Goal: Manage account settings

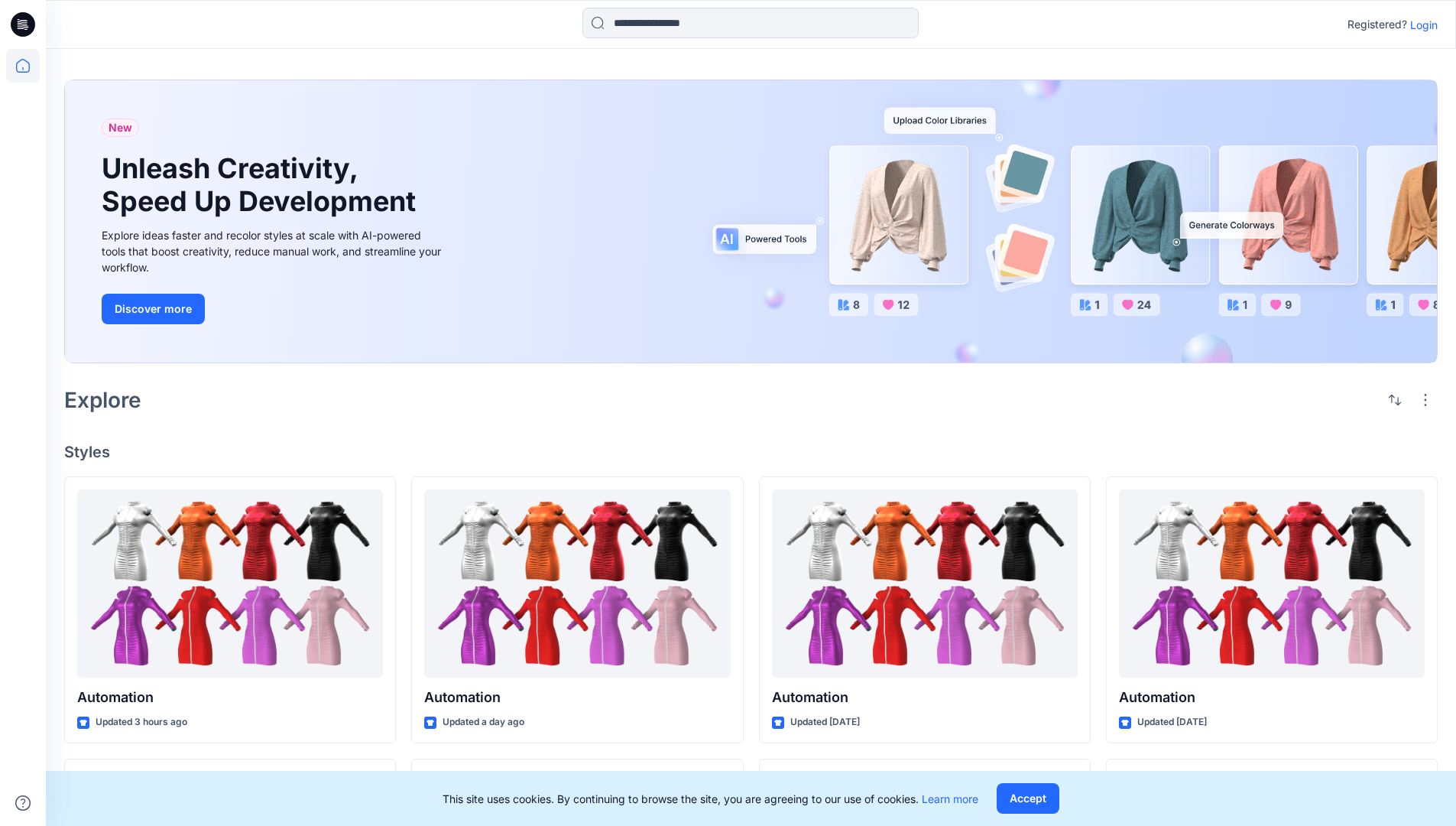
click at [1421, 24] on p "Login" at bounding box center [1424, 24] width 28 height 16
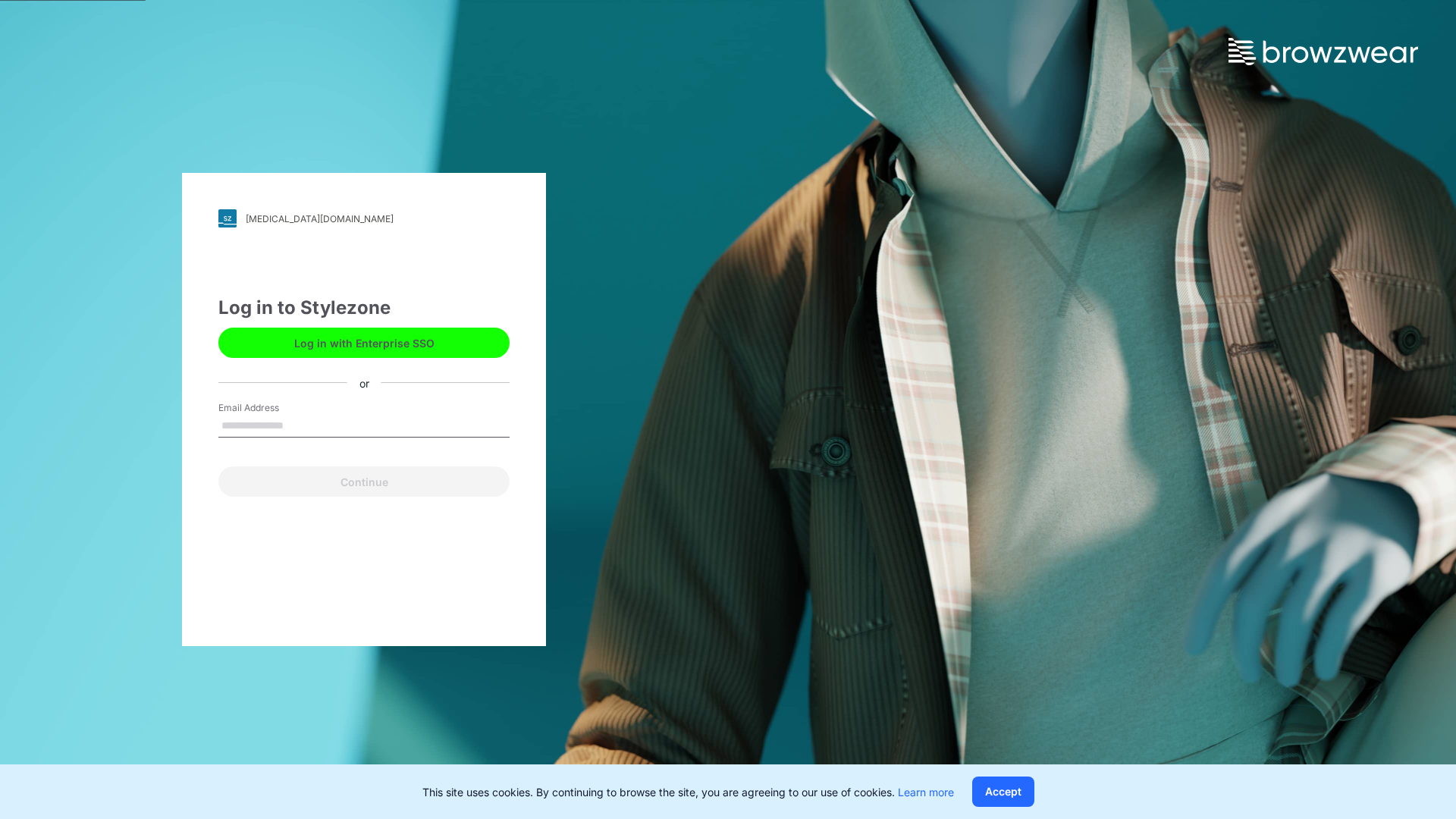
click at [300, 425] on input "Email Address" at bounding box center [364, 426] width 291 height 23
type input "**********"
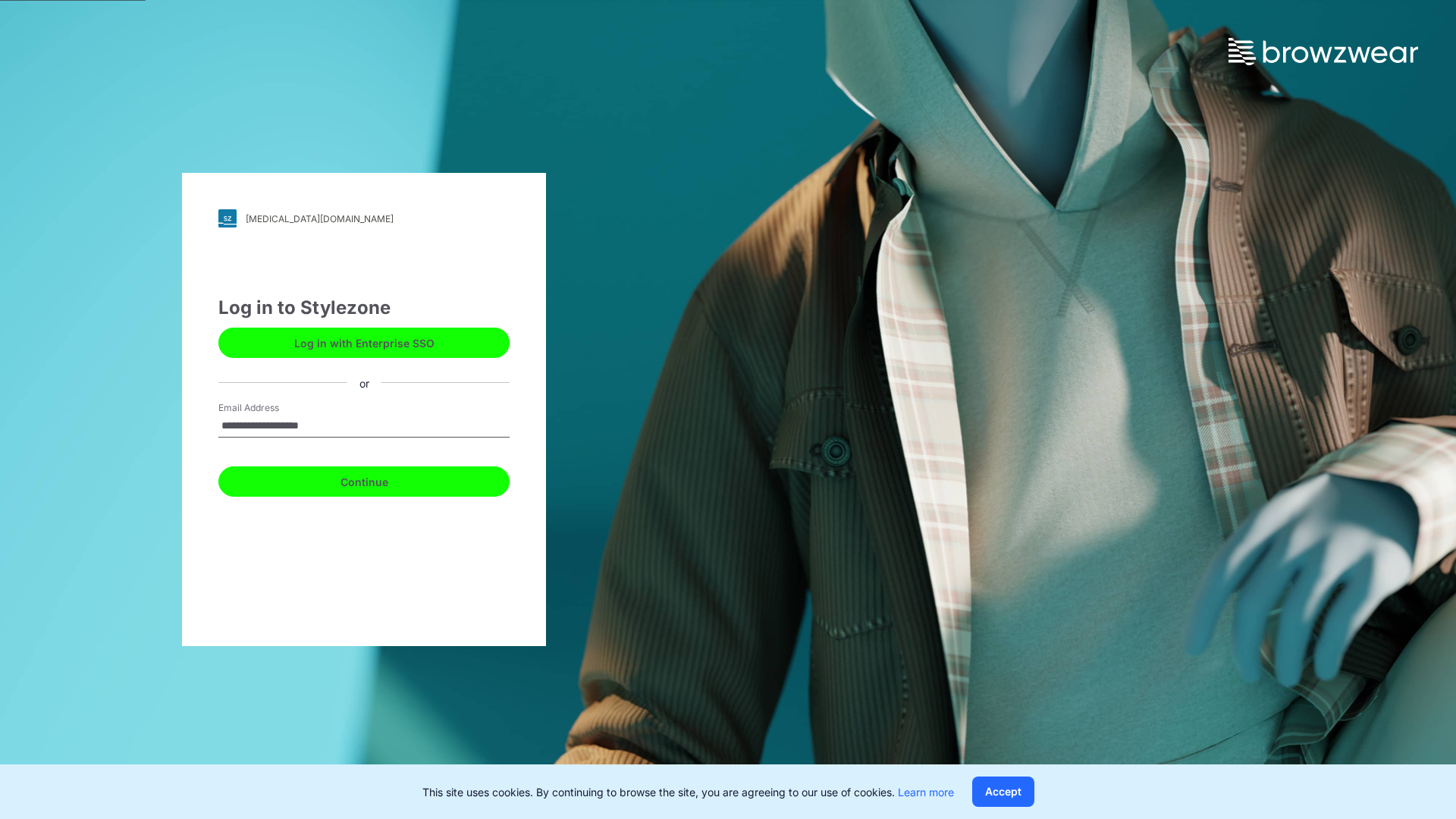
click at [380, 479] on button "Continue" at bounding box center [364, 481] width 291 height 30
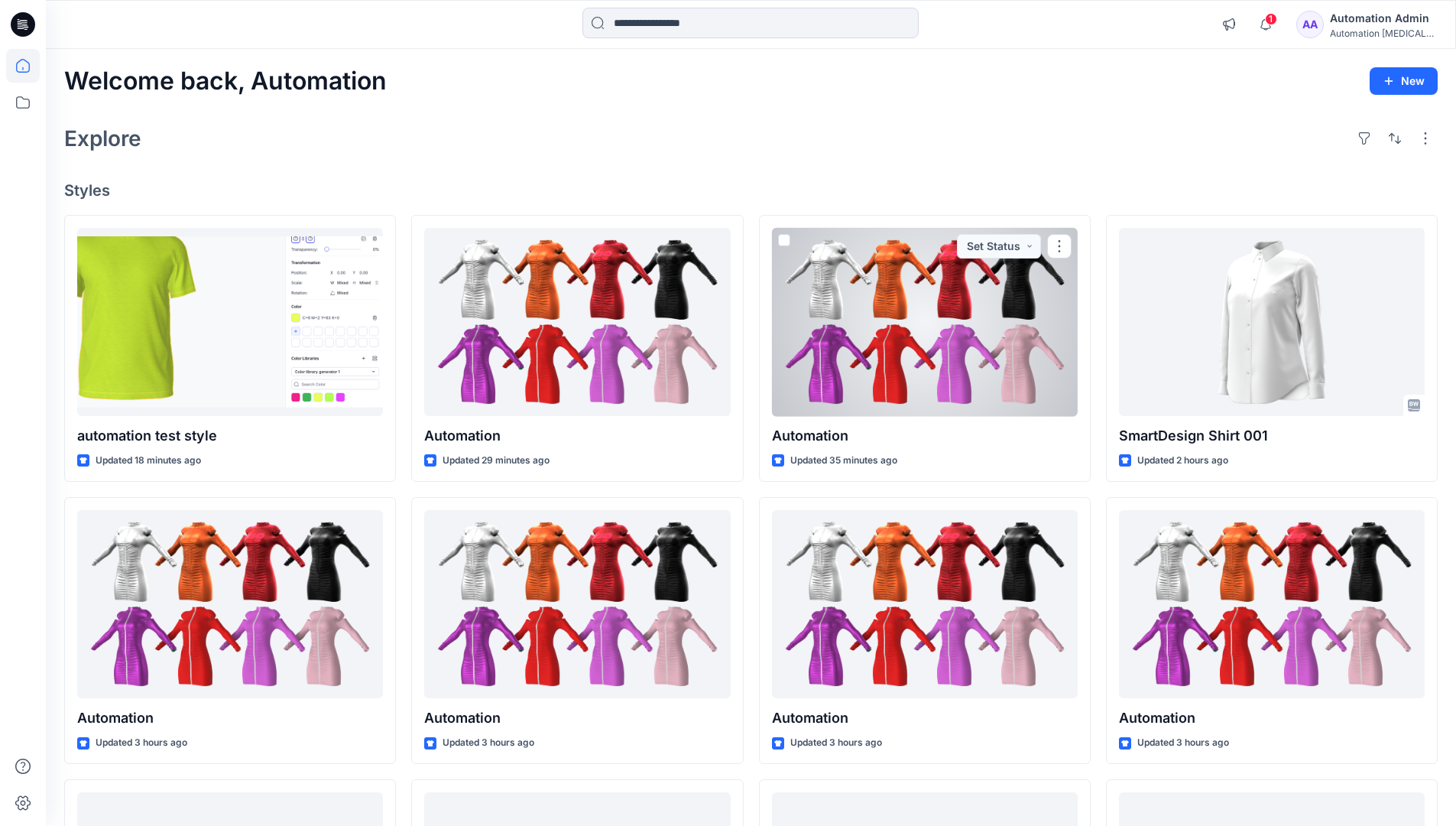
click at [29, 66] on icon at bounding box center [23, 66] width 14 height 14
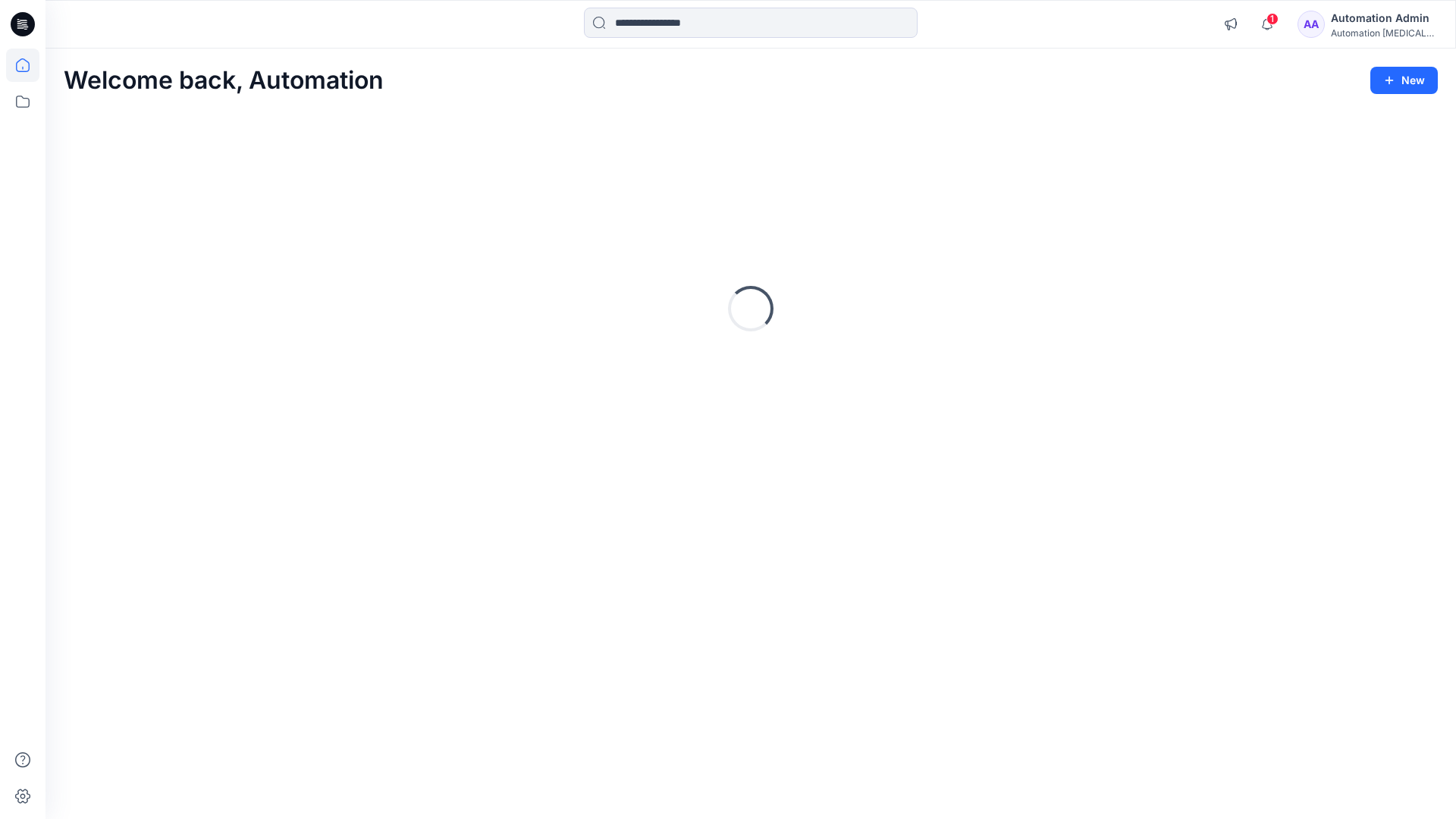
click at [1375, 20] on div "Automation Admin" at bounding box center [1384, 18] width 106 height 18
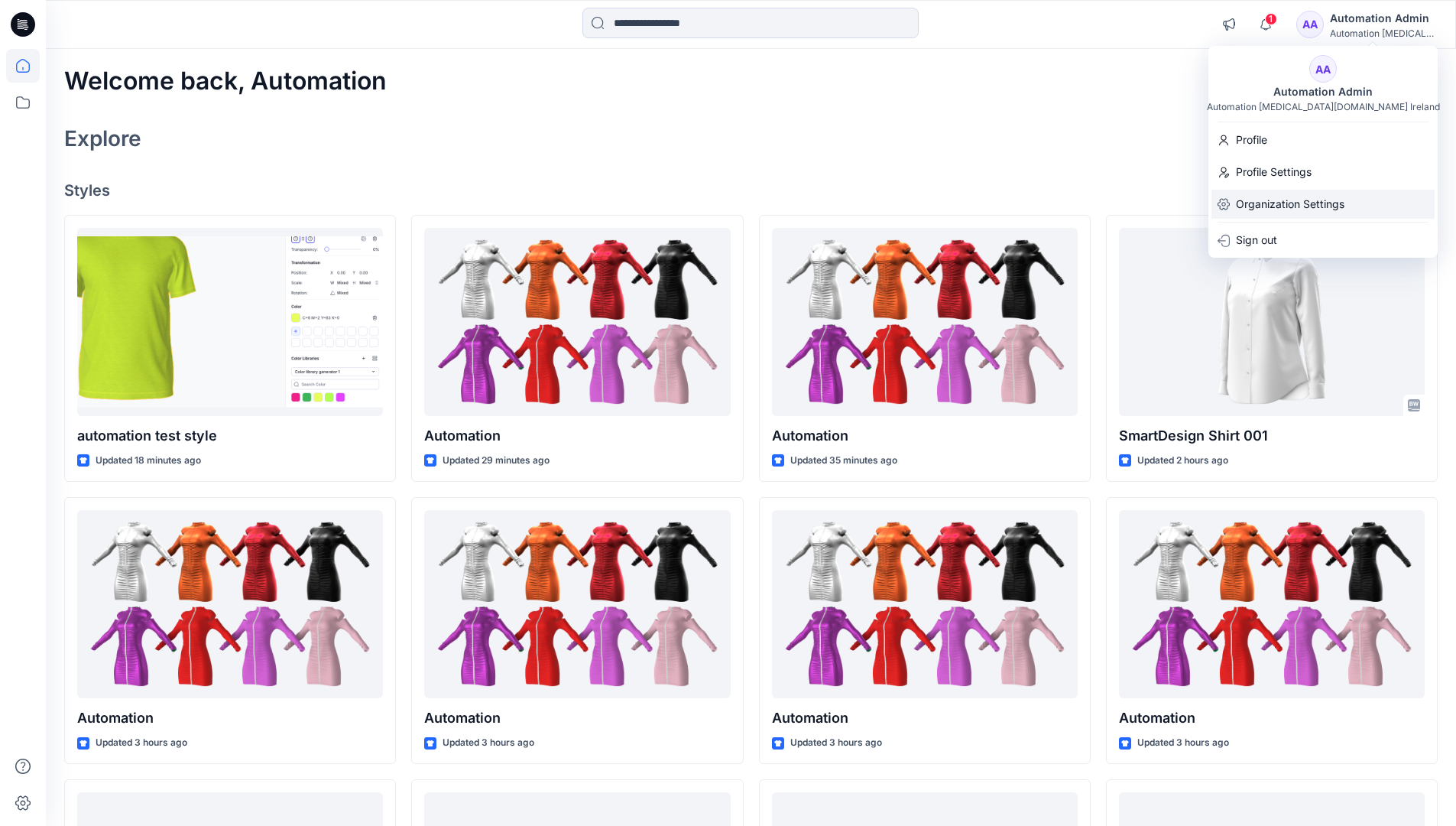
click at [1253, 206] on p "Organization Settings" at bounding box center [1290, 205] width 109 height 29
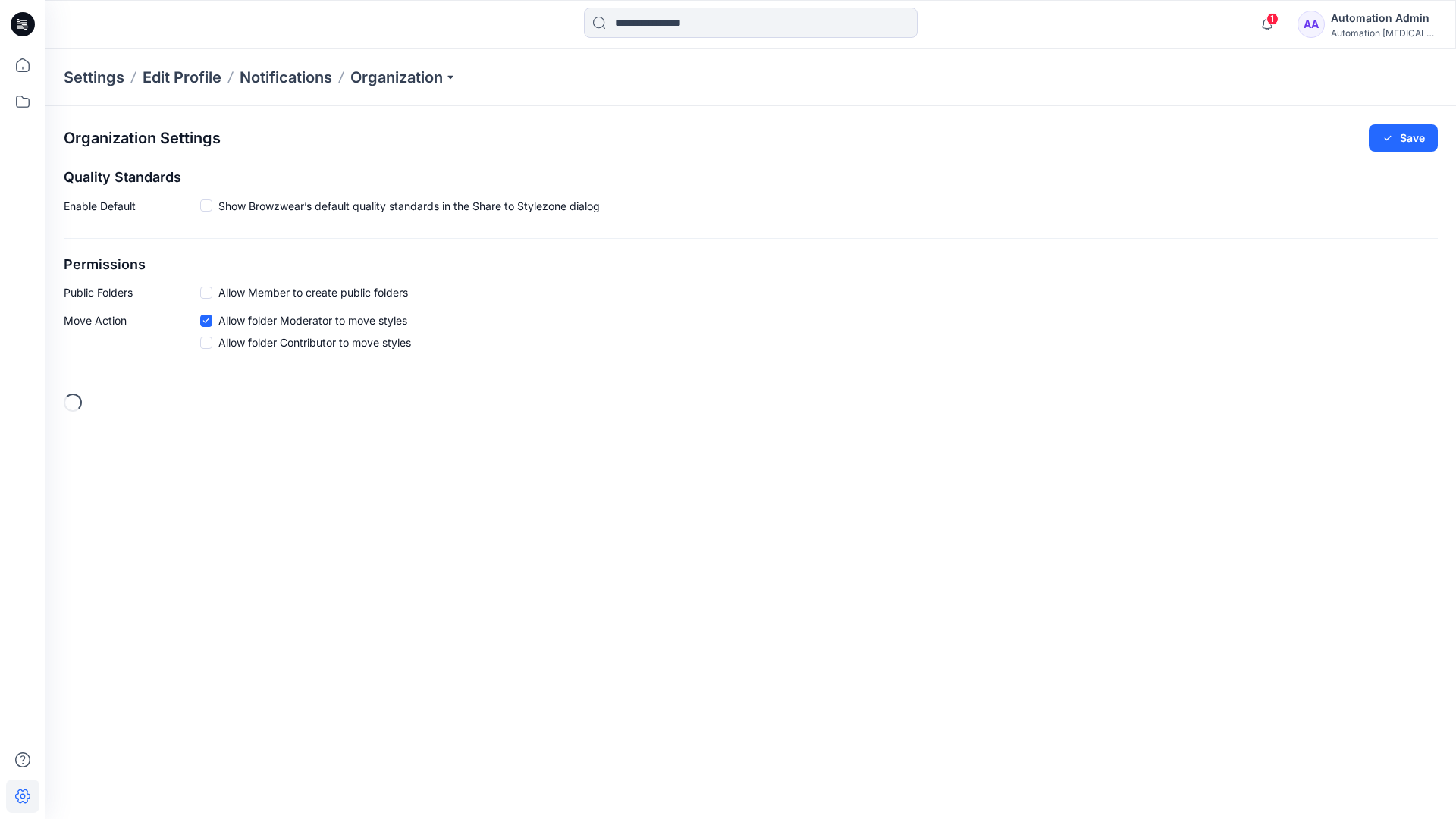
click at [82, 265] on h2 "Permissions" at bounding box center [750, 265] width 1374 height 16
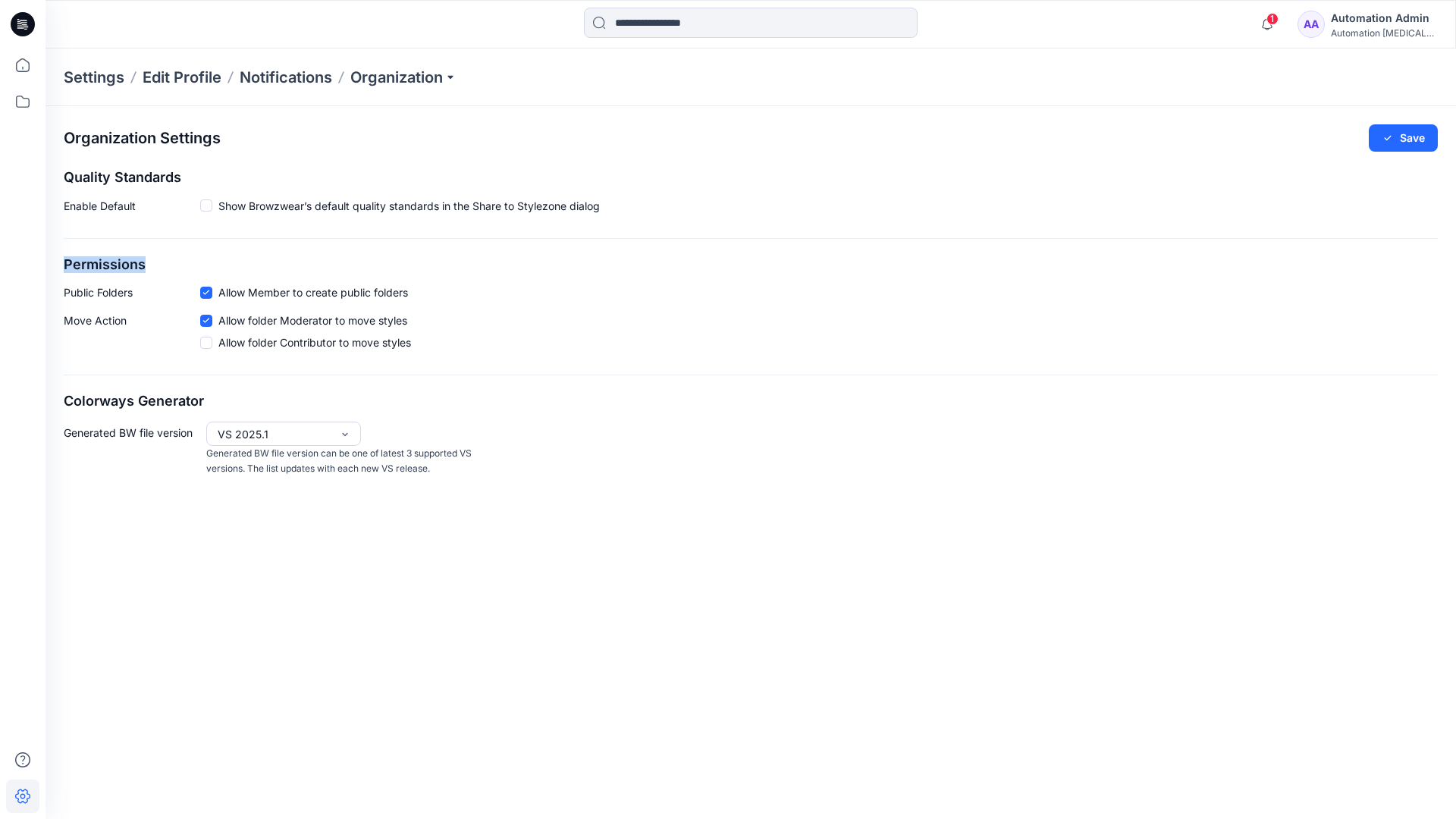
click at [82, 265] on h2 "Permissions" at bounding box center [750, 265] width 1374 height 16
drag, startPoint x: 82, startPoint y: 265, endPoint x: 142, endPoint y: 289, distance: 64.6
click at [142, 289] on p "Public Folders" at bounding box center [131, 292] width 136 height 16
click at [87, 296] on p "Public Folders" at bounding box center [131, 292] width 136 height 16
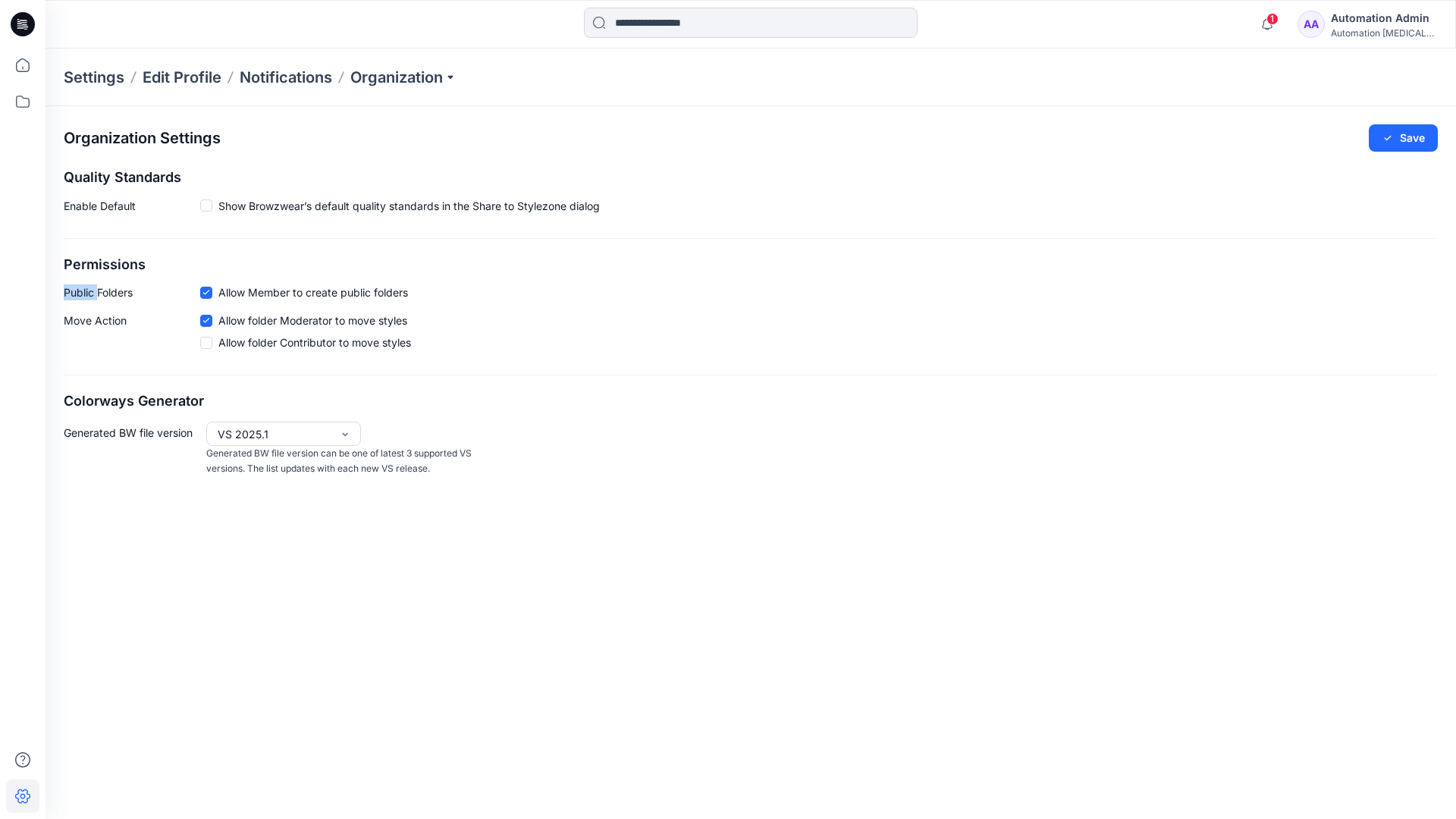
click at [87, 296] on p "Public Folders" at bounding box center [131, 292] width 136 height 16
click at [94, 321] on p "Move Action" at bounding box center [131, 334] width 136 height 44
click at [116, 379] on div "Organization Settings Save Quality Standards Enable Default Show Browzwear’s de…" at bounding box center [750, 301] width 1411 height 389
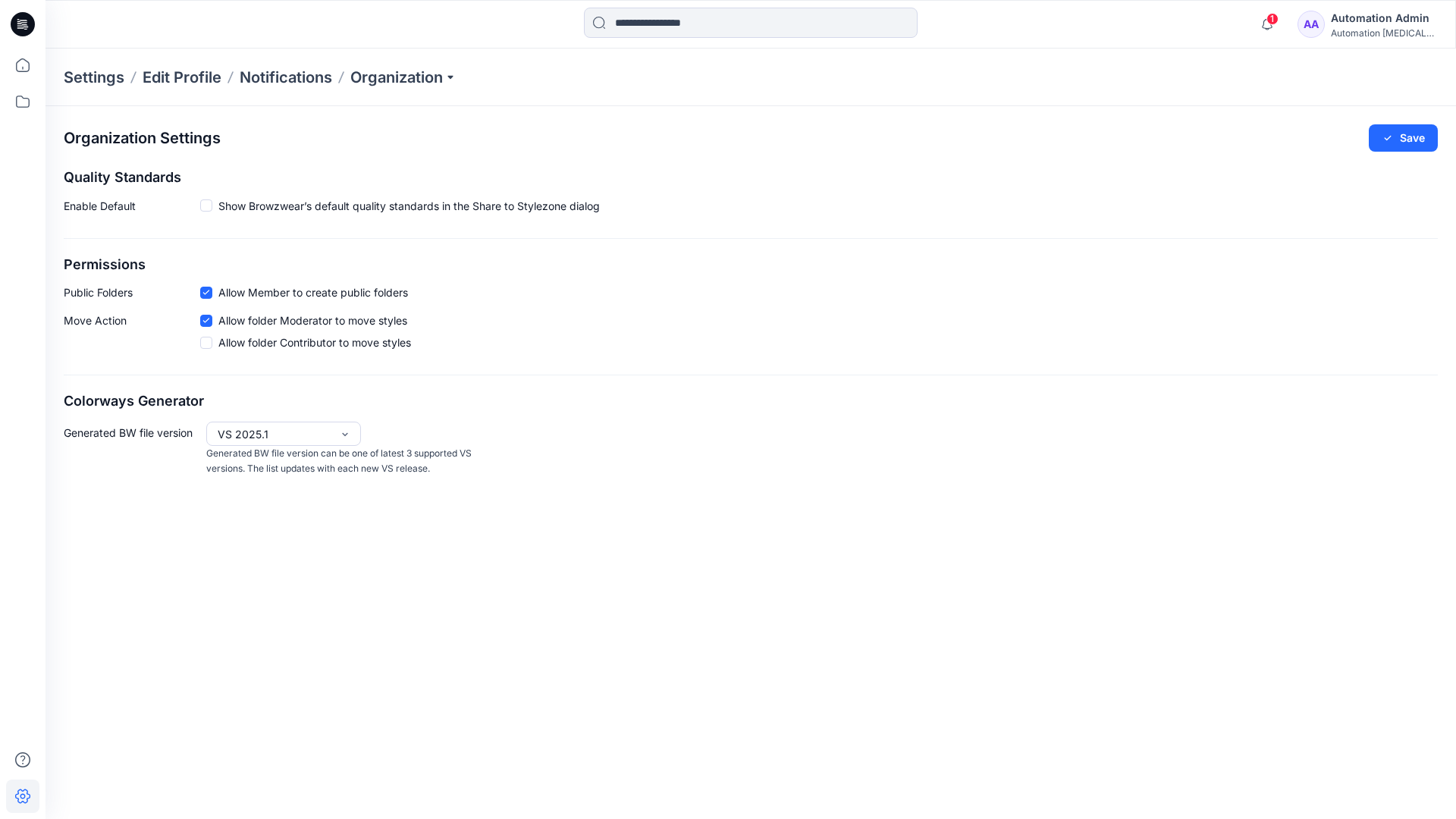
click at [1396, 17] on div "Automation Admin" at bounding box center [1384, 18] width 106 height 18
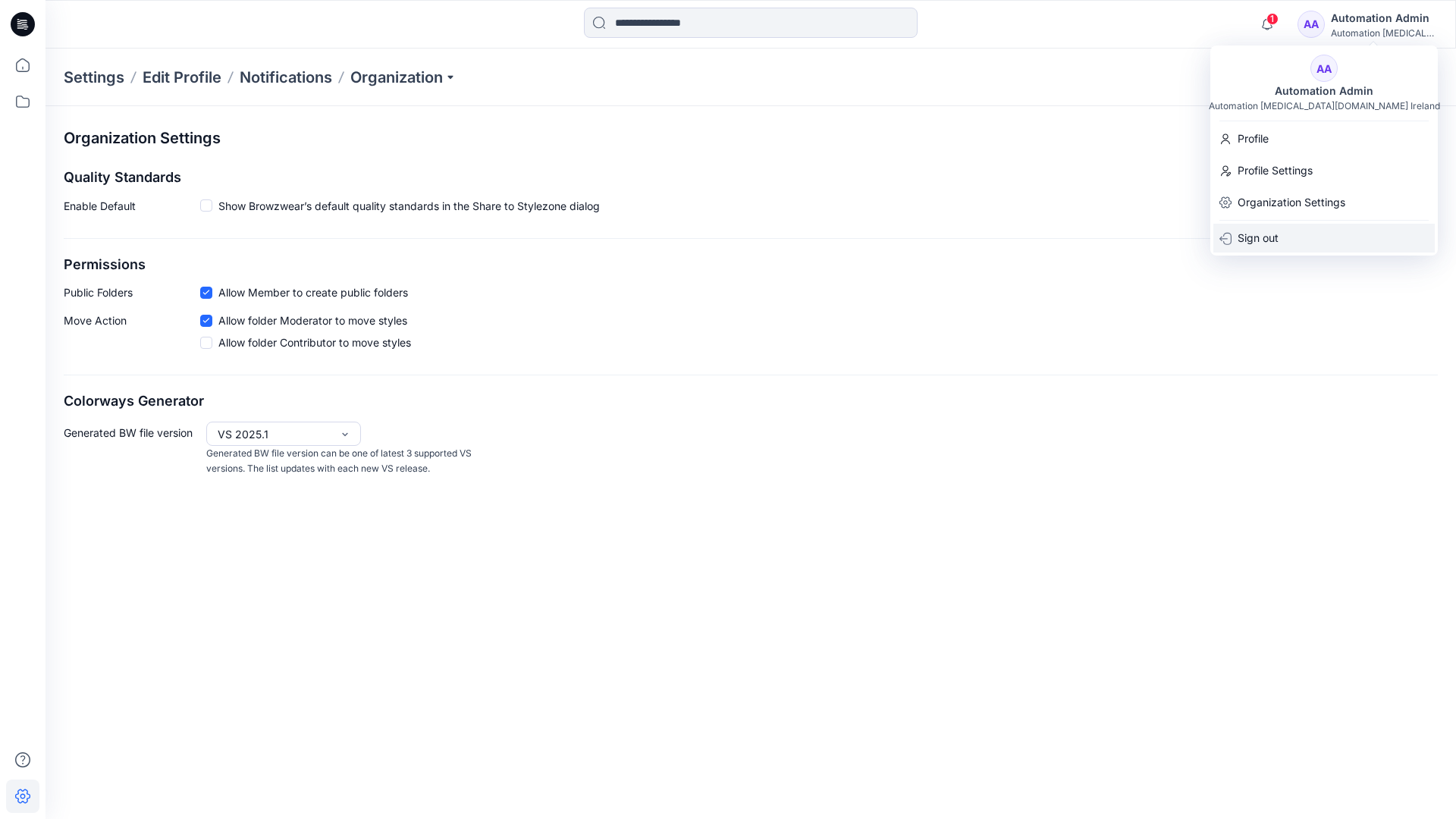
click at [1251, 234] on p "Sign out" at bounding box center [1258, 238] width 41 height 29
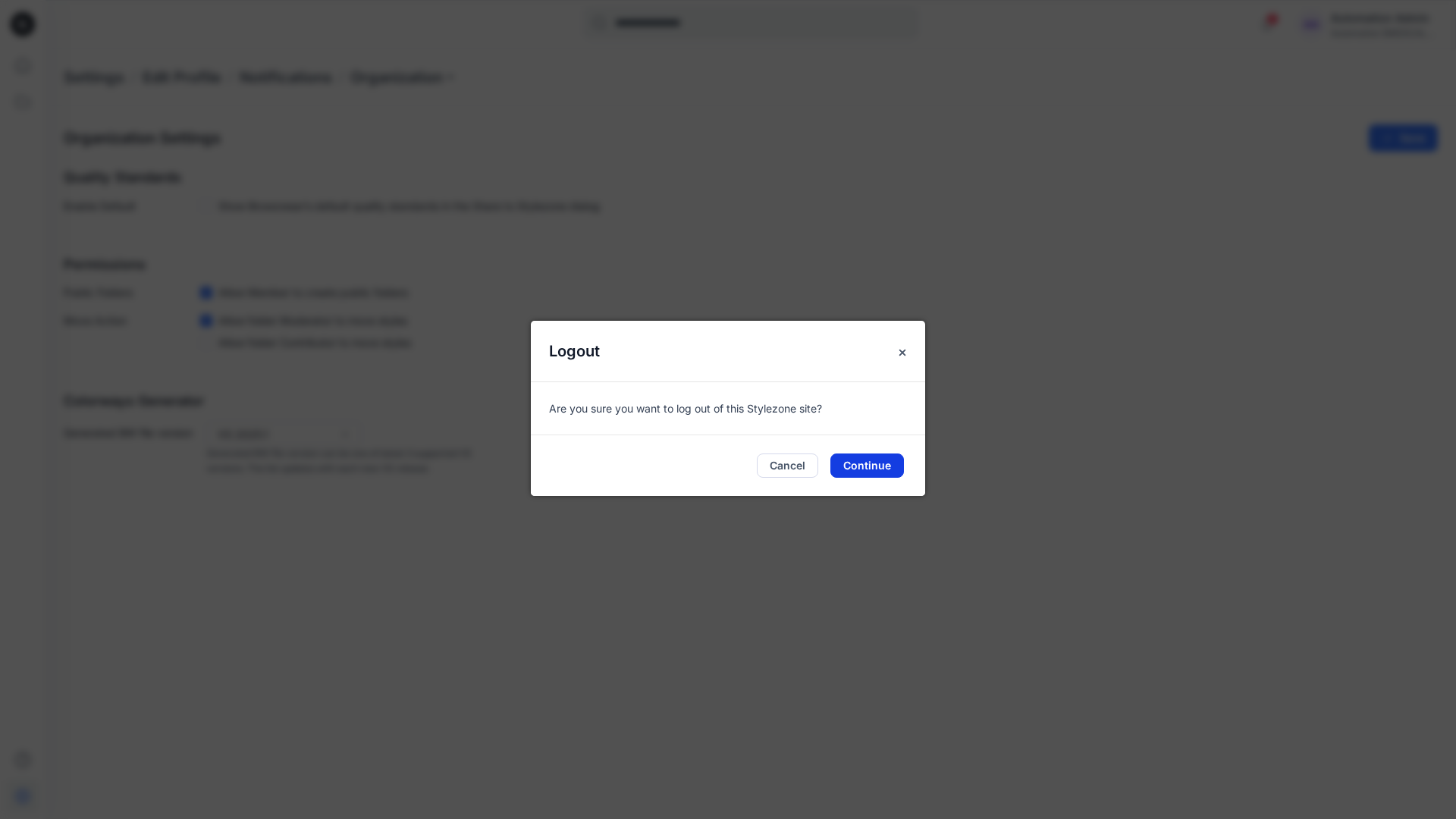
click at [868, 467] on button "Continue" at bounding box center [867, 465] width 74 height 24
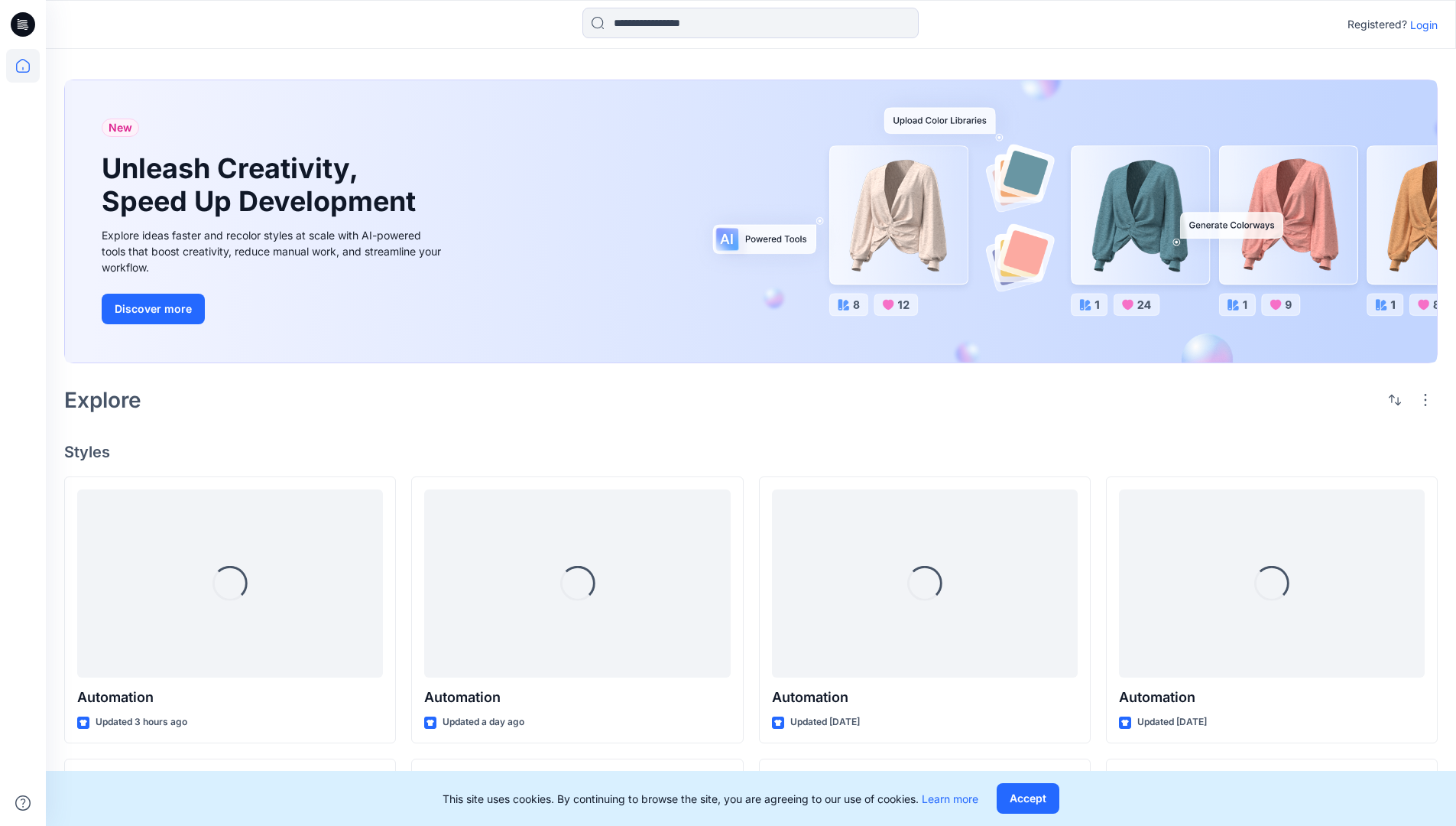
click at [1421, 24] on p "Login" at bounding box center [1424, 24] width 28 height 16
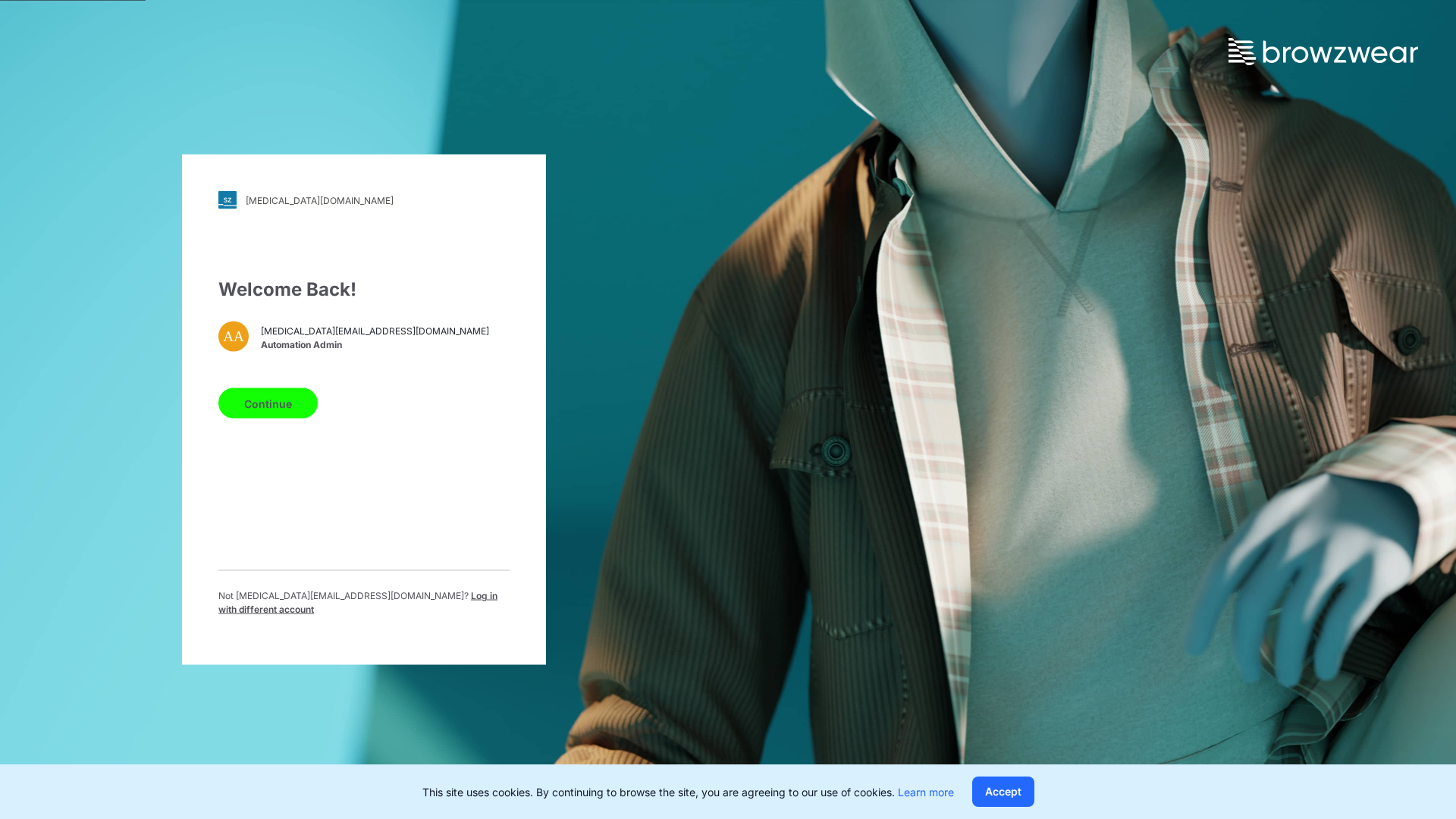
click at [374, 599] on span "Log in with different account" at bounding box center [358, 602] width 279 height 25
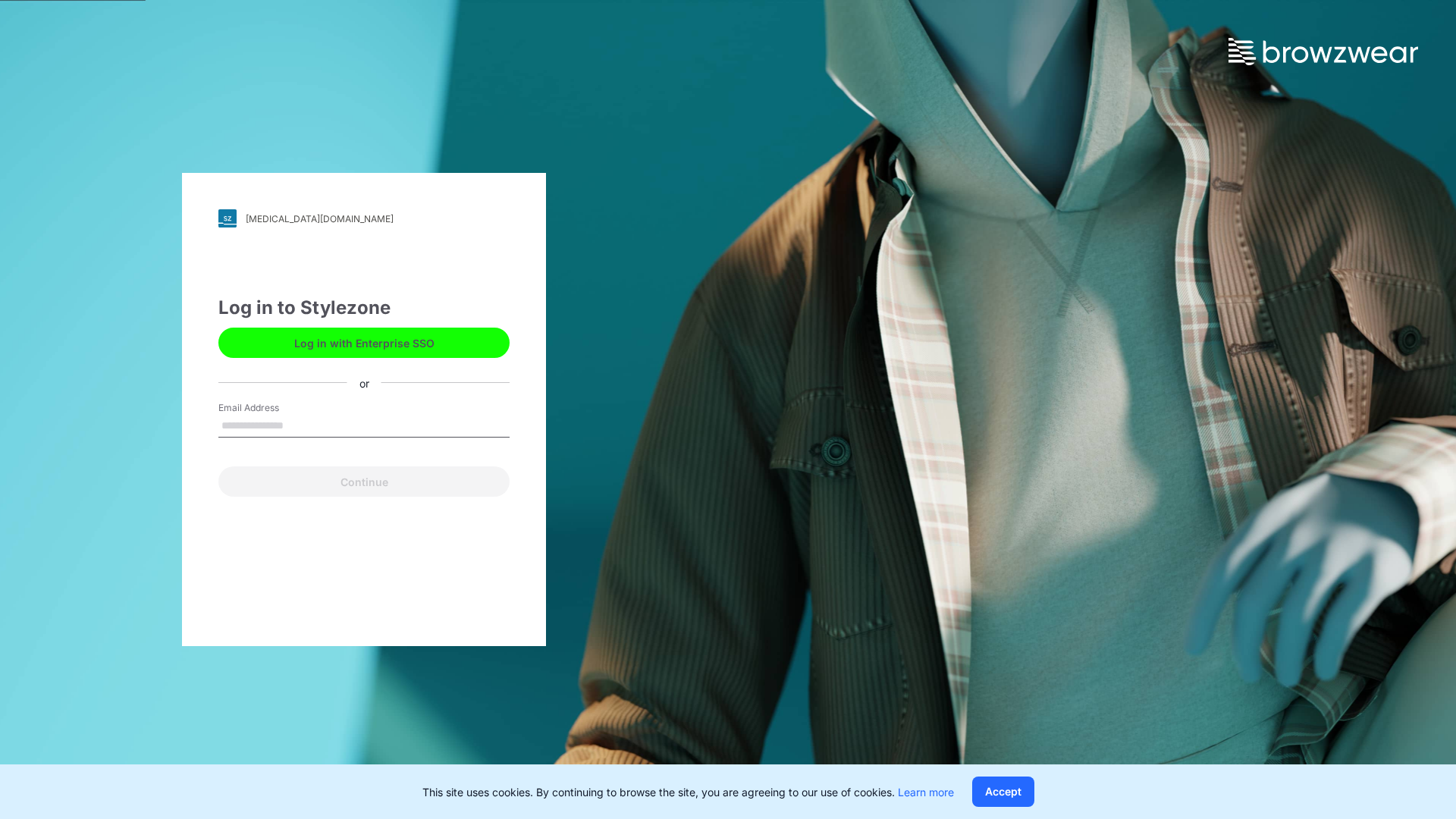
click at [300, 425] on input "Email Address" at bounding box center [364, 426] width 291 height 23
type input "**********"
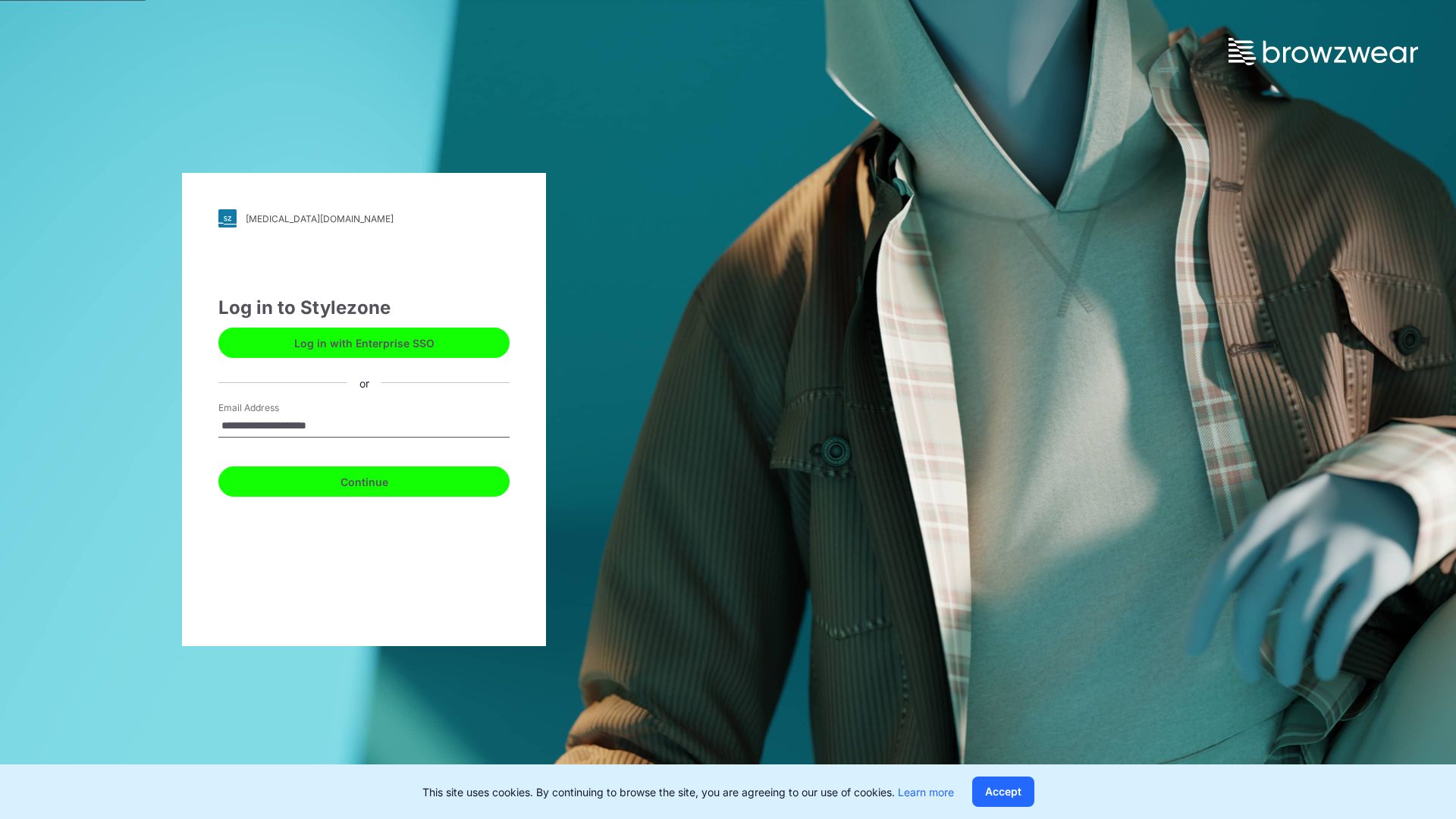
click at [380, 479] on button "Continue" at bounding box center [364, 481] width 291 height 30
